Goal: Find specific page/section: Find specific page/section

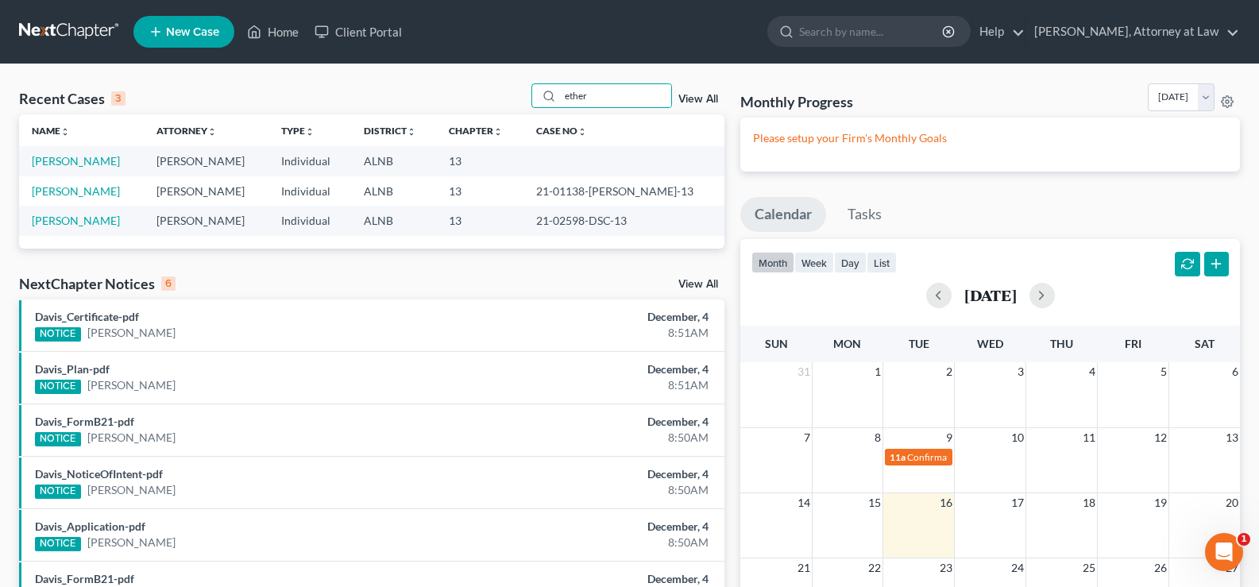
drag, startPoint x: 0, startPoint y: 0, endPoint x: 453, endPoint y: 64, distance: 457.1
click at [452, 64] on div "Recent Cases 3 ether View All Name unfold_more expand_more expand_less Attorney…" at bounding box center [629, 431] width 1259 height 735
type input "peppins"
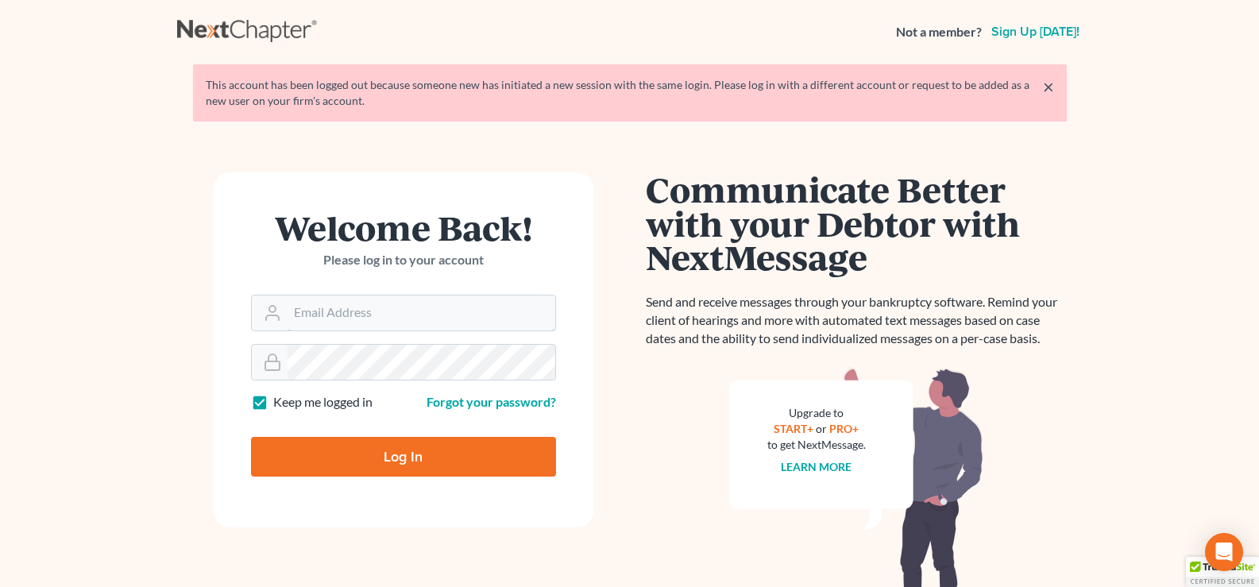
type input "[EMAIL_ADDRESS][DOMAIN_NAME]"
drag, startPoint x: 340, startPoint y: 453, endPoint x: 373, endPoint y: 432, distance: 39.2
click at [341, 453] on input "Log In" at bounding box center [403, 457] width 305 height 40
type input "Thinking..."
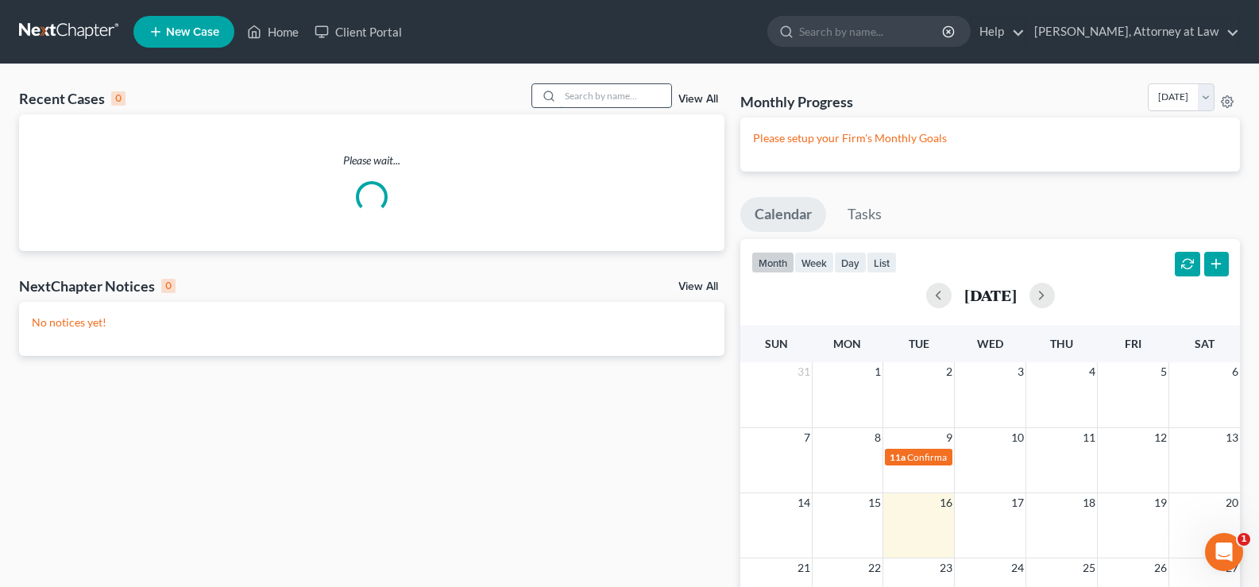
click at [615, 96] on input "search" at bounding box center [615, 95] width 111 height 23
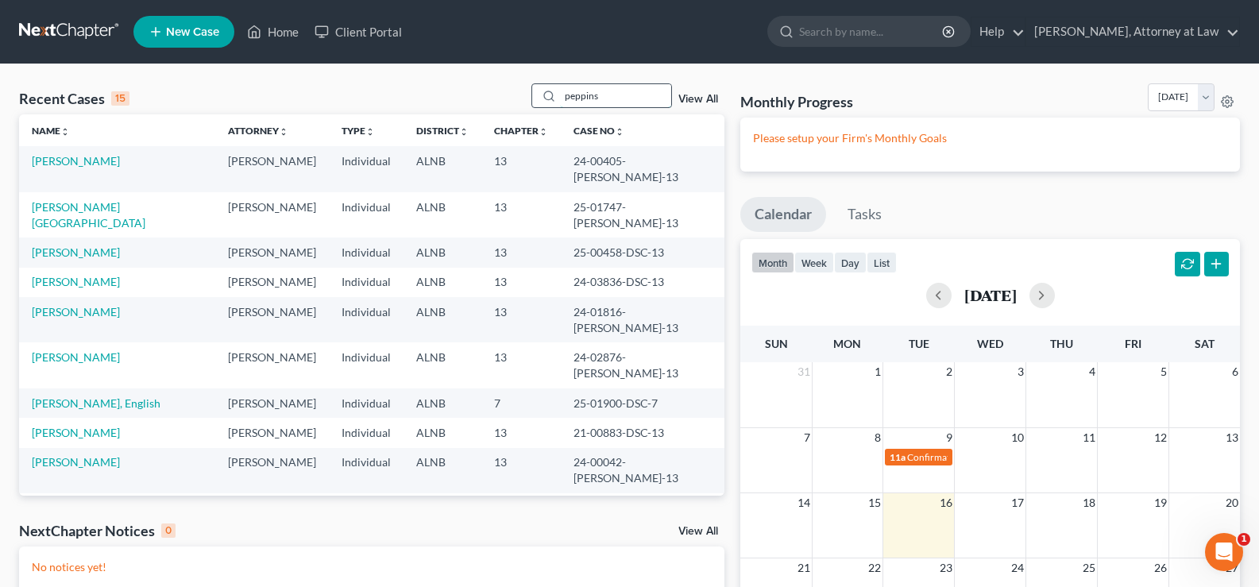
type input "peppins"
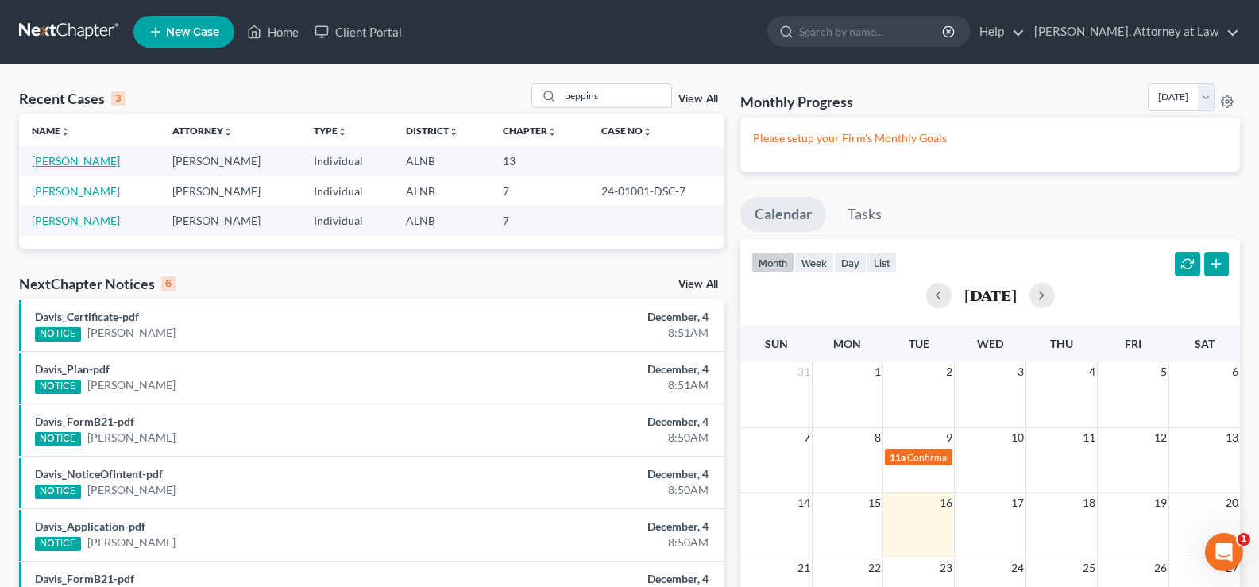
click at [67, 160] on link "Peppins, Willie" at bounding box center [76, 160] width 88 height 13
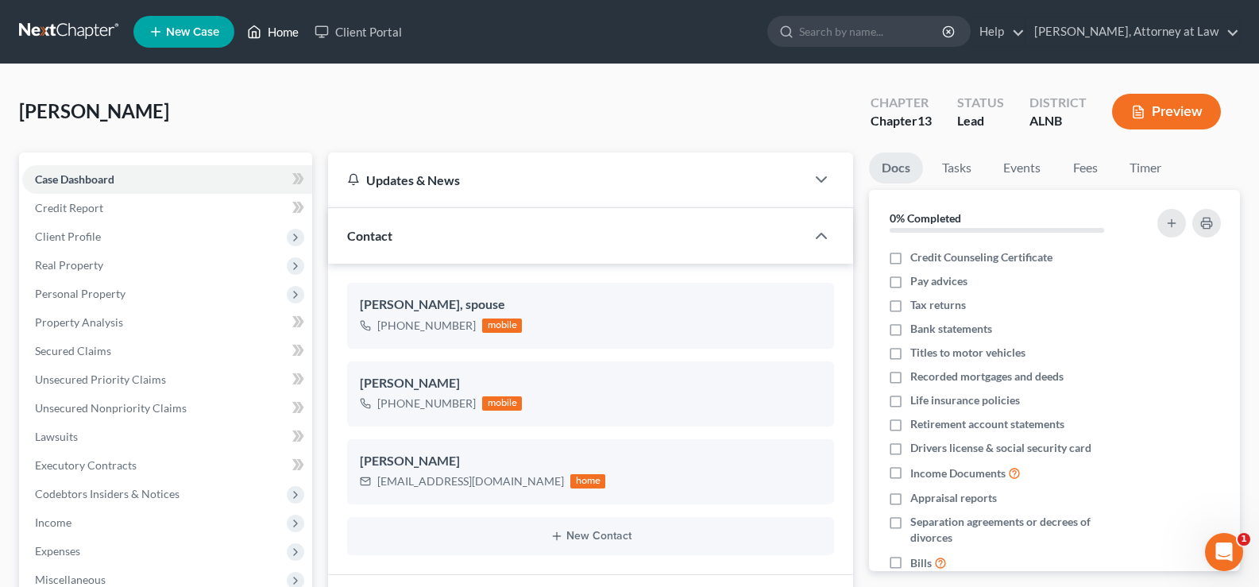
drag, startPoint x: 268, startPoint y: 27, endPoint x: 280, endPoint y: 37, distance: 16.4
click at [269, 28] on link "Home" at bounding box center [272, 31] width 67 height 29
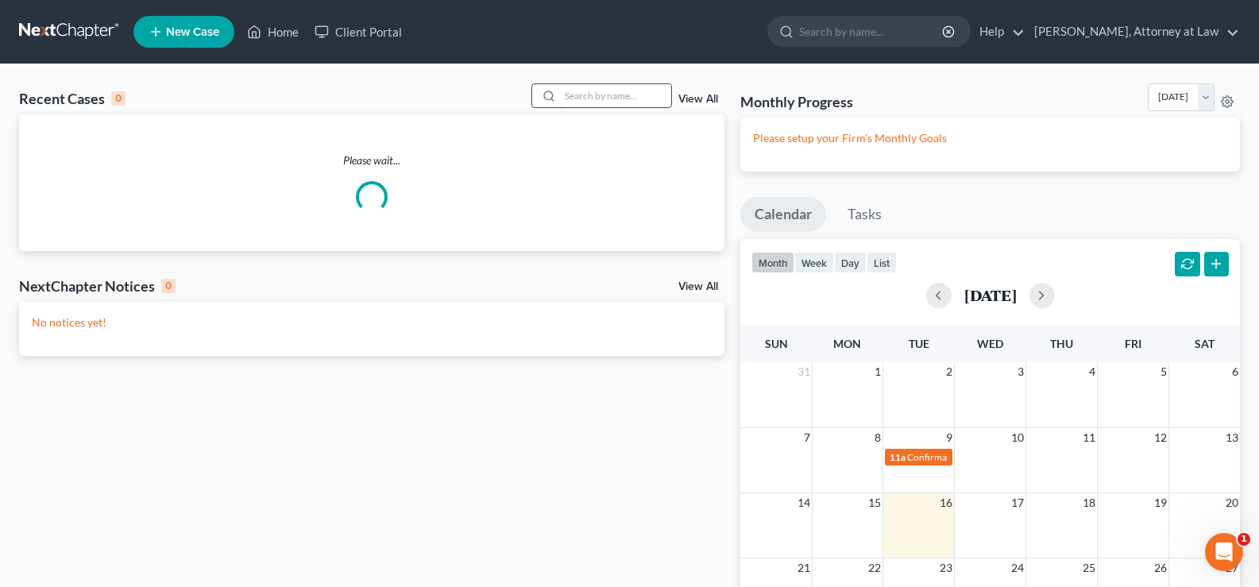
click at [632, 100] on input "search" at bounding box center [615, 95] width 111 height 23
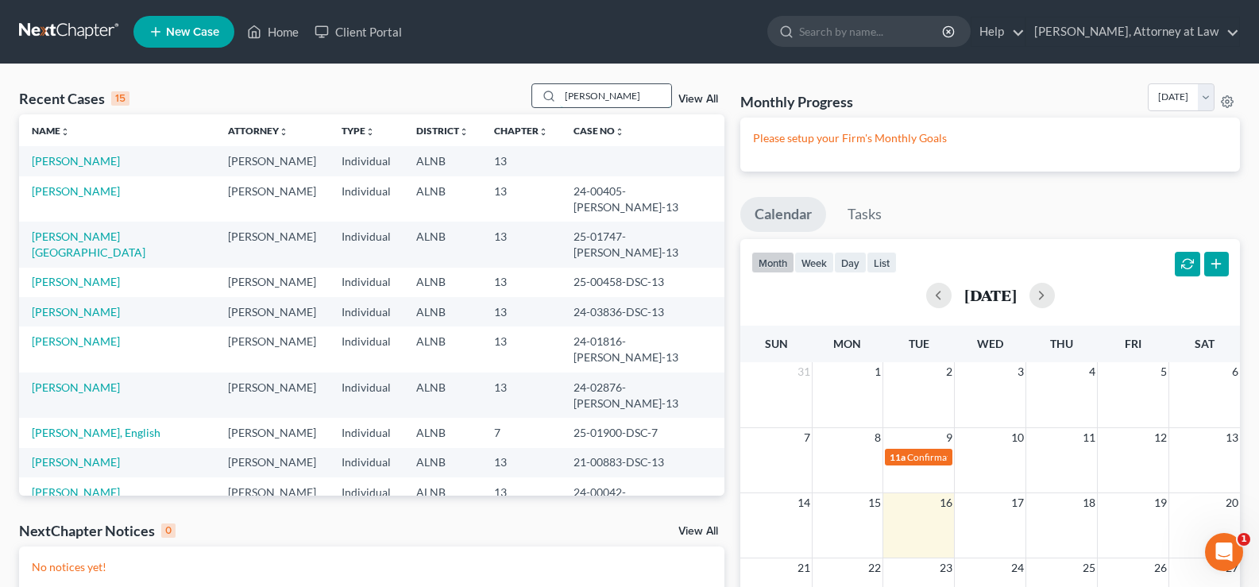
type input "clayton"
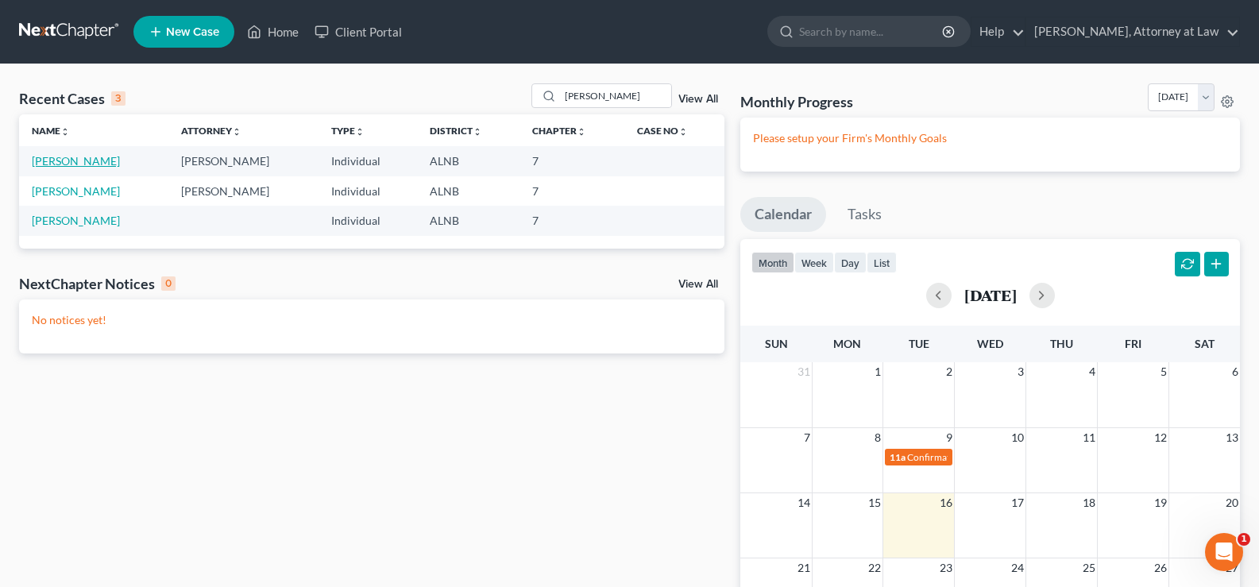
click at [70, 161] on link "Clayton, Latoya" at bounding box center [76, 160] width 88 height 13
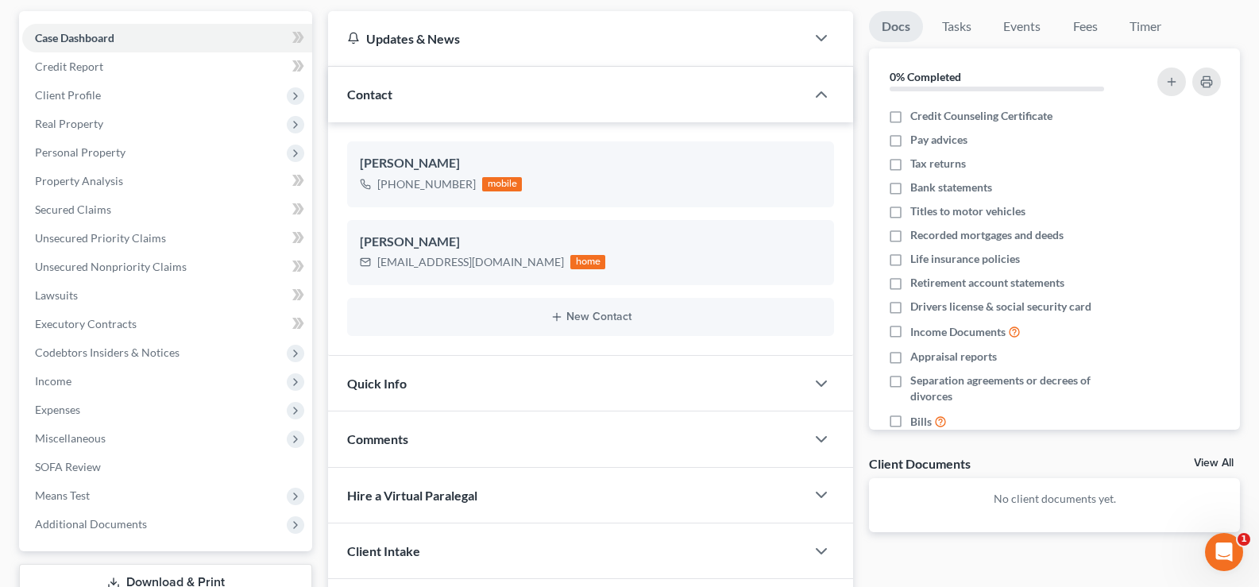
scroll to position [159, 0]
